Goal: Navigation & Orientation: Understand site structure

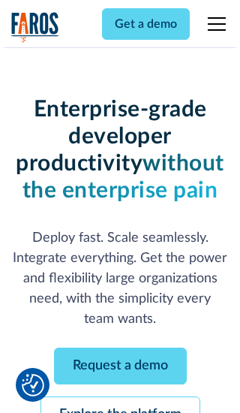
scroll to position [159, 0]
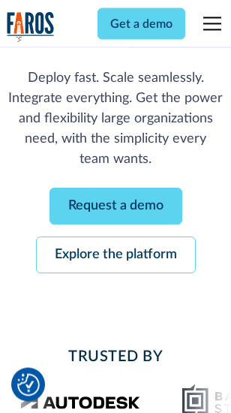
click at [116, 207] on link "Request a demo" at bounding box center [116, 207] width 133 height 37
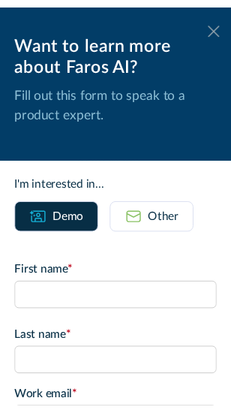
scroll to position [0, 0]
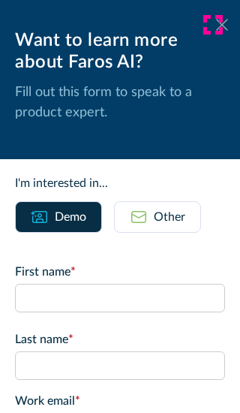
click at [216, 25] on icon at bounding box center [222, 24] width 12 height 11
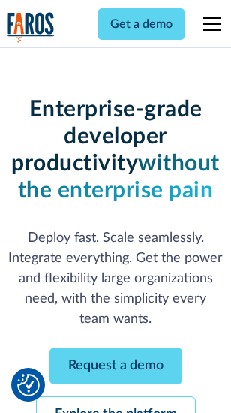
scroll to position [208, 0]
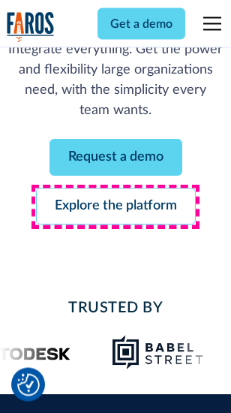
click at [116, 207] on link "Explore the platform" at bounding box center [116, 207] width 160 height 37
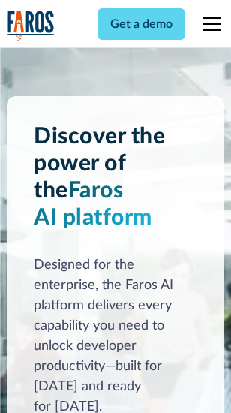
scroll to position [11444, 0]
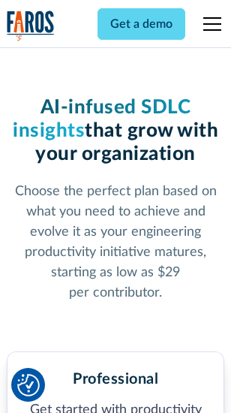
scroll to position [2358, 0]
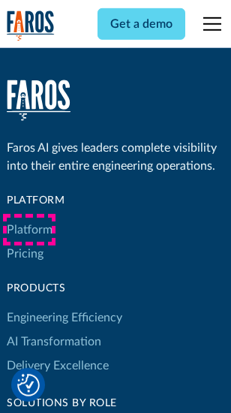
click at [29, 230] on link "Platform" at bounding box center [30, 230] width 46 height 24
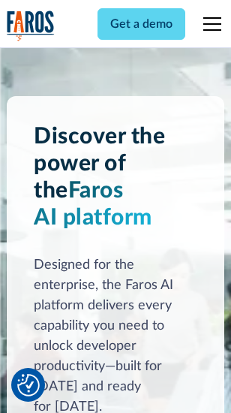
scroll to position [11926, 0]
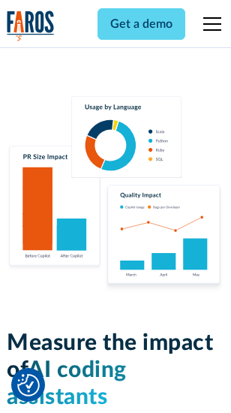
scroll to position [9379, 0]
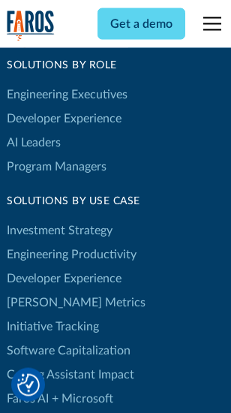
click at [45, 291] on link "[PERSON_NAME] Metrics" at bounding box center [76, 303] width 139 height 24
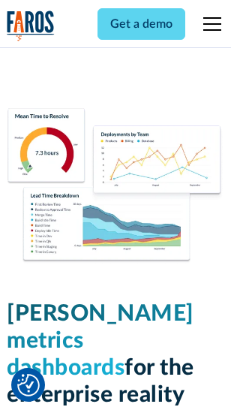
scroll to position [6651, 0]
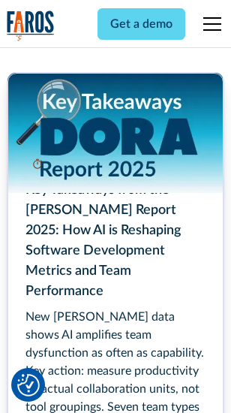
scroll to position [6879, 0]
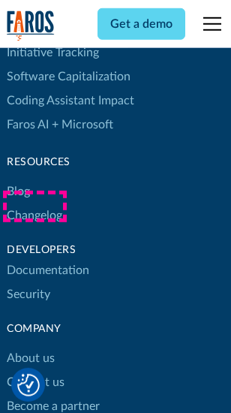
click at [35, 207] on link "Changelog" at bounding box center [35, 216] width 56 height 24
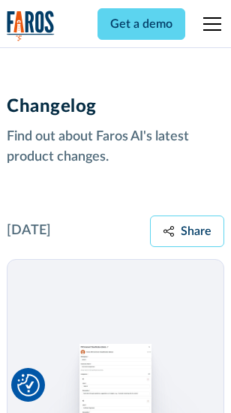
scroll to position [18421, 0]
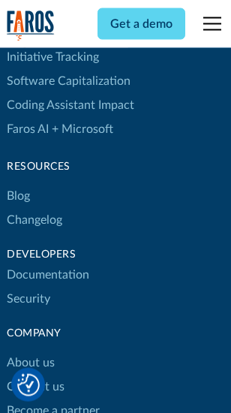
click at [30, 351] on link "About us" at bounding box center [31, 363] width 48 height 24
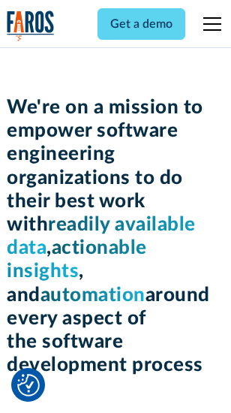
scroll to position [5195, 0]
